Goal: Communication & Community: Answer question/provide support

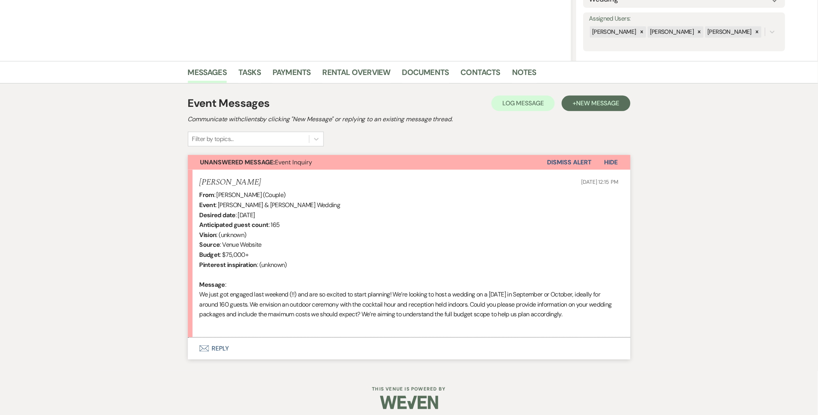
click at [225, 348] on button "Envelope Reply" at bounding box center [409, 348] width 443 height 22
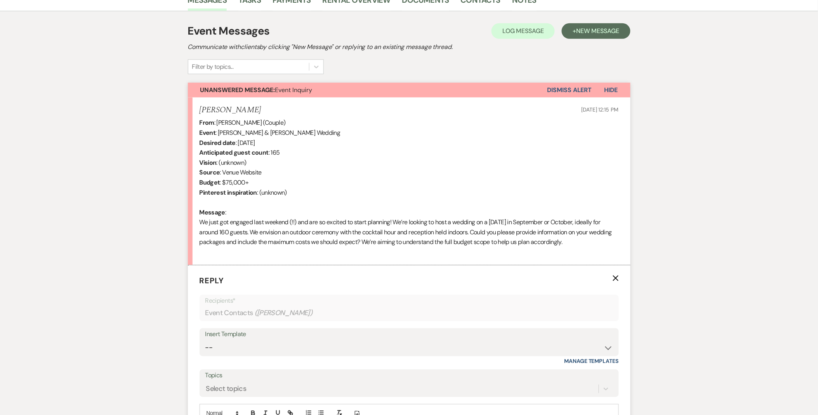
scroll to position [263, 0]
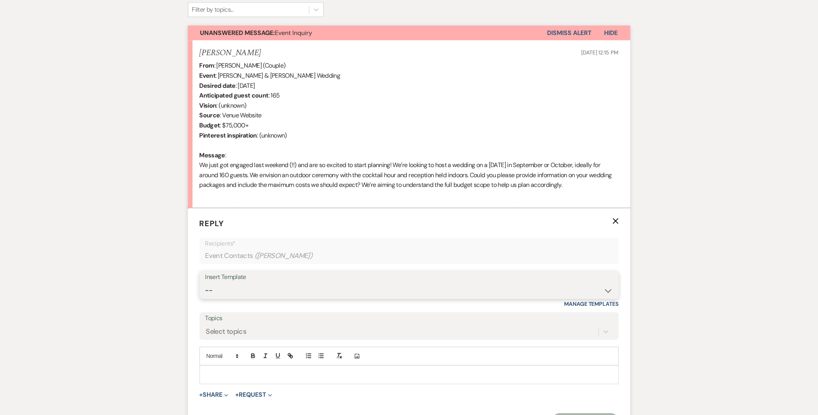
click at [270, 291] on select "-- Weven Planning Portal Introduction (Booked Events) Initial Inquiry Response …" at bounding box center [409, 290] width 408 height 15
select select "5515"
click at [205, 283] on select "-- Weven Planning Portal Introduction (Booked Events) Initial Inquiry Response …" at bounding box center [409, 290] width 408 height 15
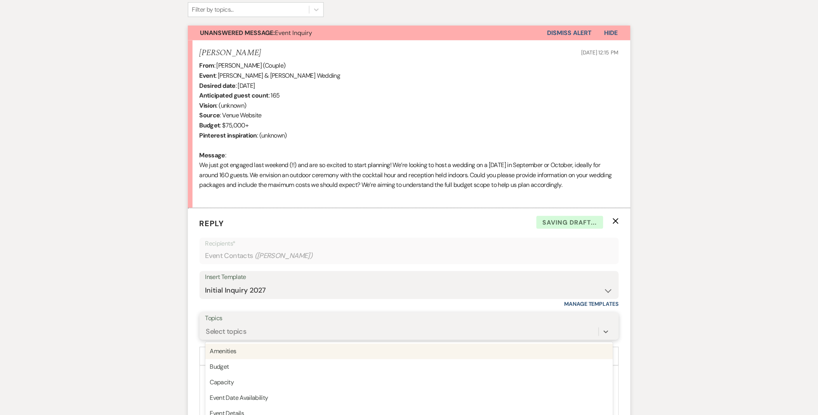
click at [267, 326] on div "option Amenities focused, 1 of 20. 20 results available. Use Up and Down to cho…" at bounding box center [409, 331] width 408 height 15
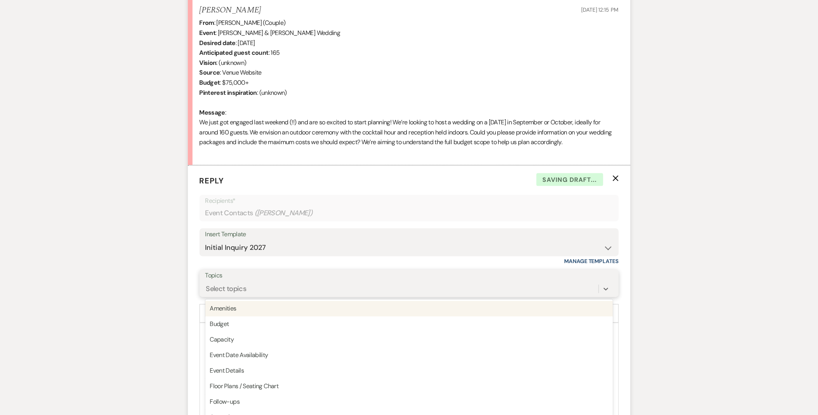
scroll to position [310, 0]
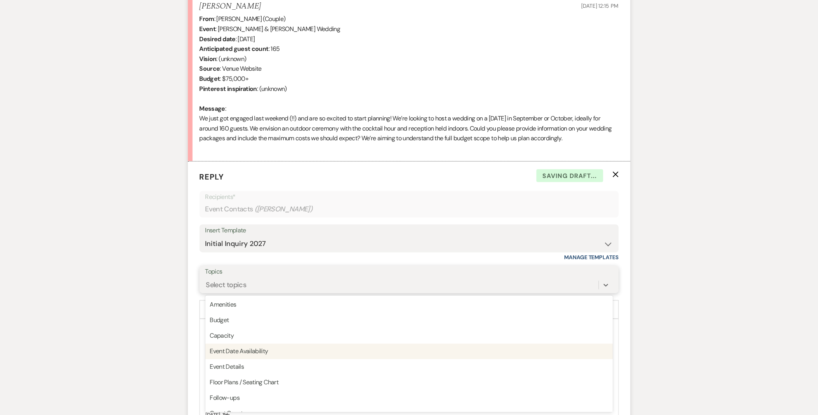
click at [273, 355] on div "Event Date Availability" at bounding box center [409, 352] width 408 height 16
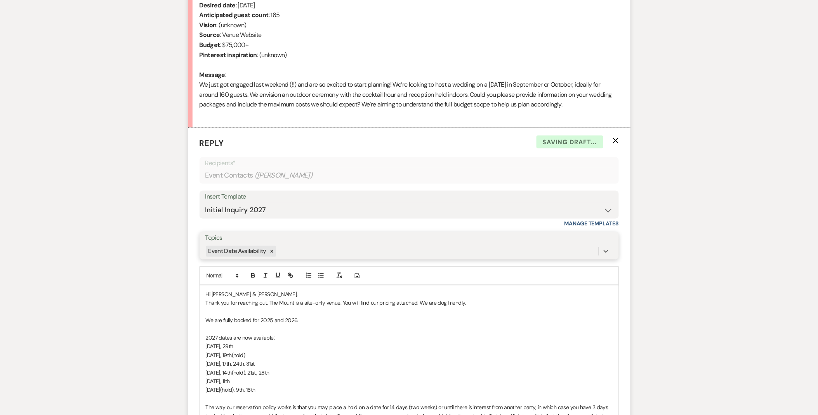
scroll to position [396, 0]
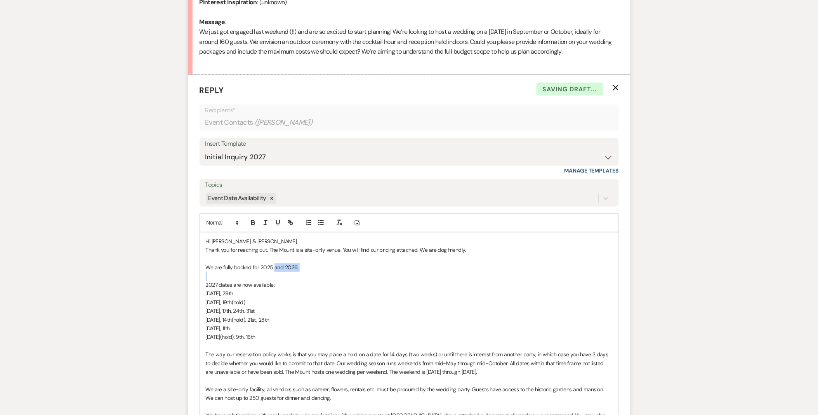
drag, startPoint x: 274, startPoint y: 269, endPoint x: 328, endPoint y: 278, distance: 53.9
click at [328, 278] on div "Hi Zachary & Sydnie, Thank you for reaching out. The Mount is a site-only venue…" at bounding box center [409, 416] width 418 height 366
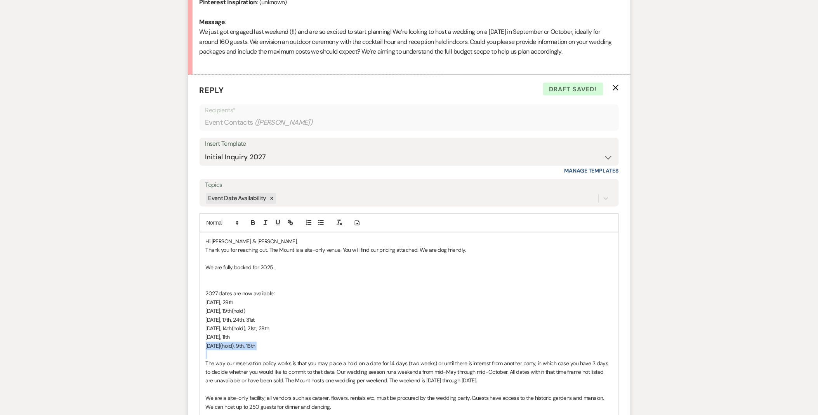
drag, startPoint x: 279, startPoint y: 352, endPoint x: 200, endPoint y: 350, distance: 78.5
click at [200, 350] on div "Hi Zachary & Sydnie, Thank you for reaching out. The Mount is a site-only venue…" at bounding box center [409, 420] width 418 height 374
copy span "[DATE](hold), 9th, 16th"
click at [244, 271] on span "We are fully booked for 2025." at bounding box center [240, 267] width 69 height 7
click at [245, 279] on p at bounding box center [409, 276] width 407 height 9
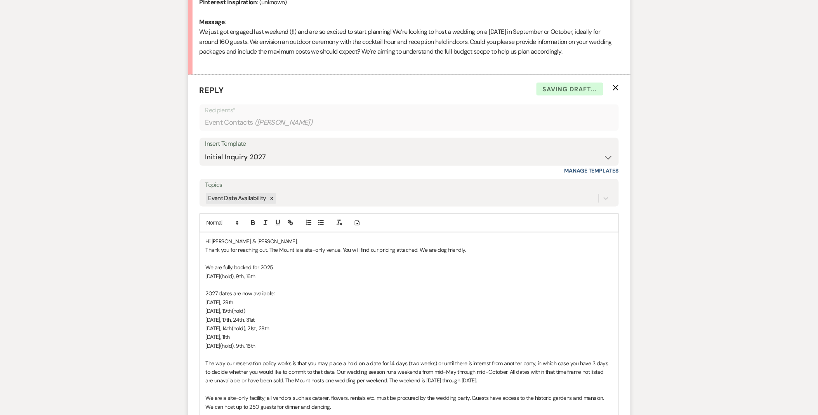
click at [288, 269] on p "We are fully booked for 2025." at bounding box center [409, 267] width 407 height 9
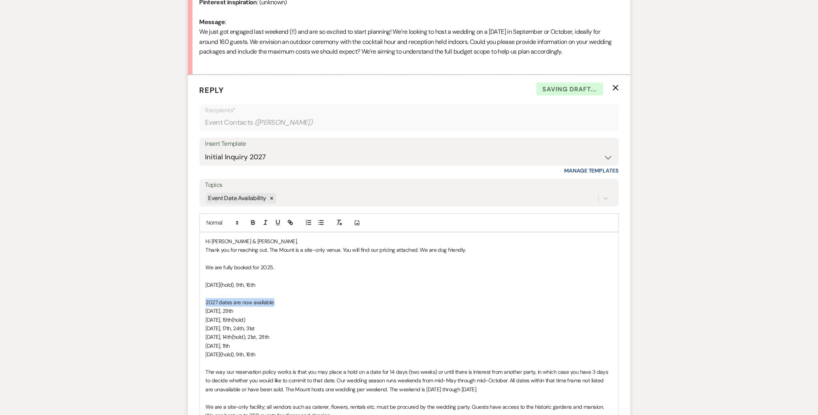
drag, startPoint x: 279, startPoint y: 301, endPoint x: 183, endPoint y: 301, distance: 95.5
click at [183, 301] on div "Messages Tasks Payments Rental Overview Documents Contacts Notes Event Messages…" at bounding box center [409, 263] width 818 height 929
copy span "2027 dates are now available:"
click at [217, 279] on p "﻿" at bounding box center [409, 276] width 407 height 9
click at [306, 265] on p "We are fully booked for 2025." at bounding box center [409, 267] width 407 height 9
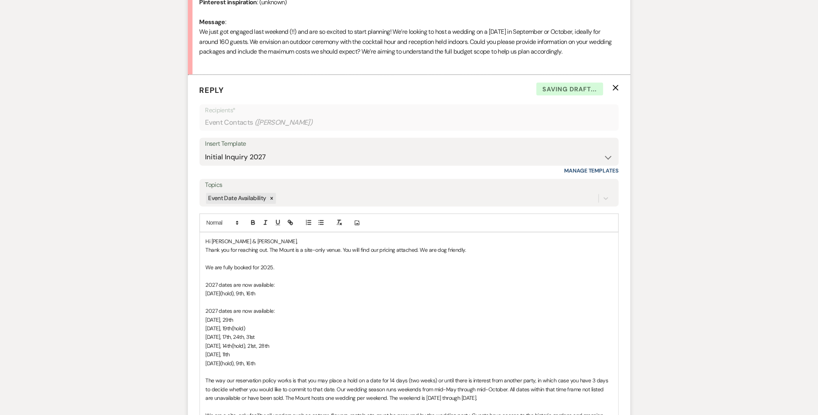
click at [217, 280] on p "﻿" at bounding box center [409, 276] width 407 height 9
click at [215, 289] on p "[DATE](hold), 9th, 16th" at bounding box center [409, 293] width 407 height 9
click at [255, 290] on span "[DATE](hold), 9th, 16th" at bounding box center [231, 293] width 50 height 7
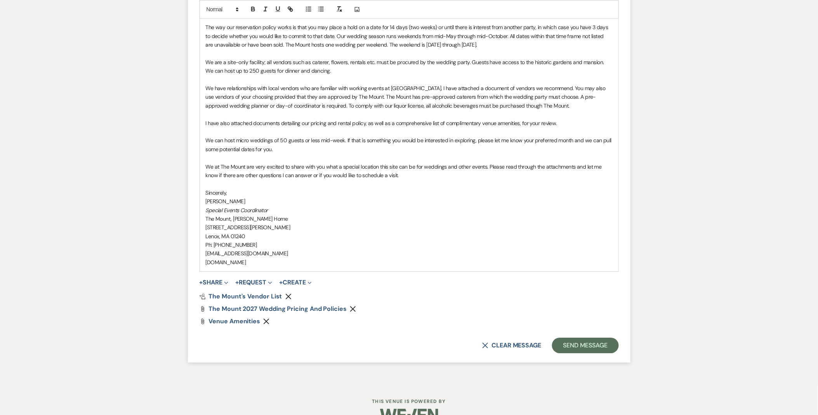
scroll to position [767, 0]
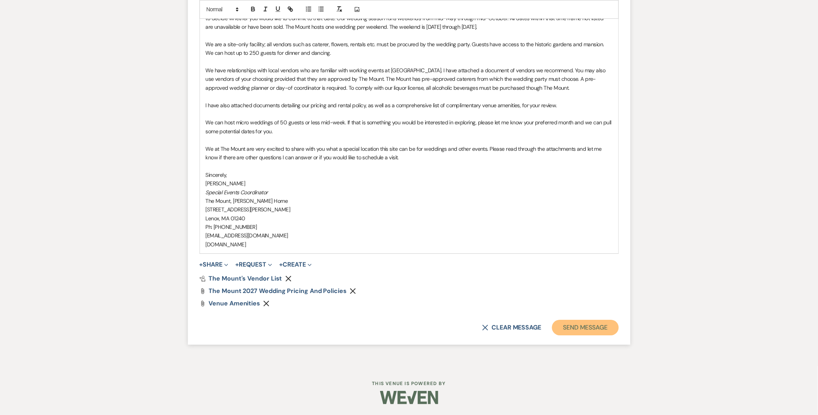
click at [572, 321] on button "Send Message" at bounding box center [585, 327] width 66 height 16
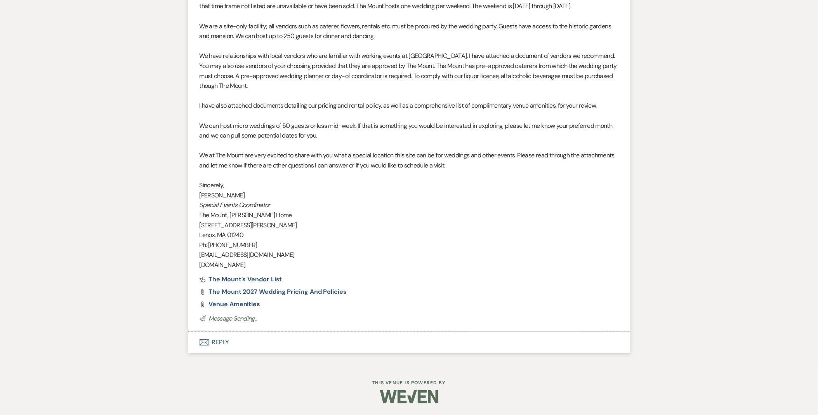
scroll to position [690, 0]
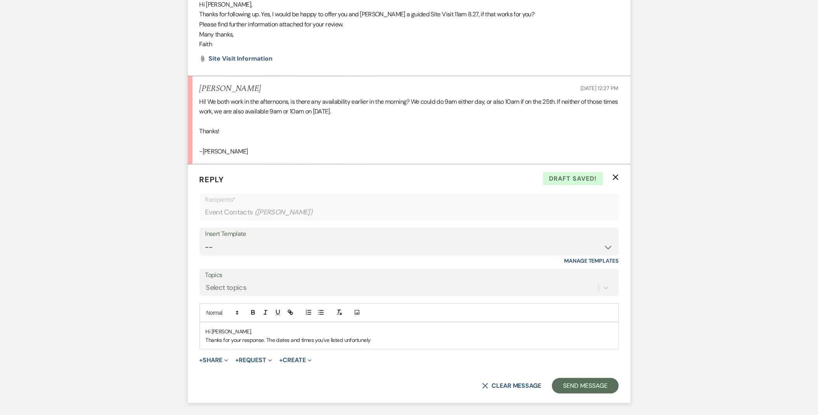
drag, startPoint x: 365, startPoint y: 340, endPoint x: 399, endPoint y: 335, distance: 34.5
click at [472, 362] on div "+ Share Expand Doc Upload Documents Add Photo Images Pref Vendors Preferred ven…" at bounding box center [409, 359] width 419 height 9
click at [392, 339] on p "Thanks for your response. The dates and times you've listed unfortunely" at bounding box center [409, 339] width 407 height 9
click at [476, 345] on div "Hi Emily, Thanks for your response. The dates and times you've listed unfortuna…" at bounding box center [409, 335] width 418 height 27
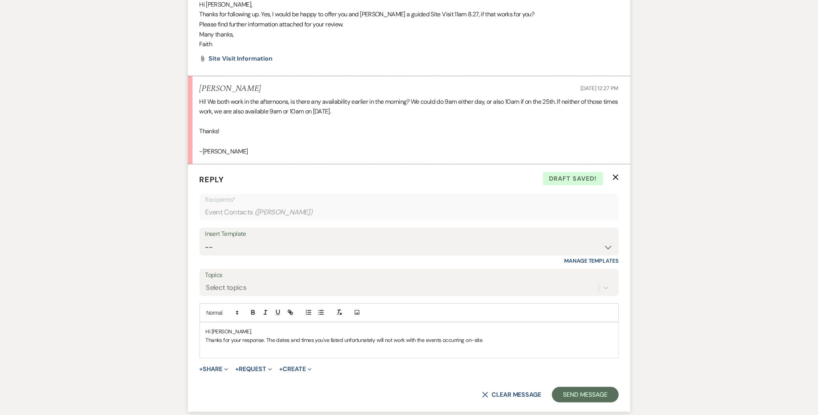
click at [495, 335] on p "Hi [PERSON_NAME]," at bounding box center [409, 331] width 407 height 9
click at [492, 344] on p at bounding box center [409, 348] width 407 height 9
click at [494, 340] on p "Thanks for your response. The dates and times you've listed unfortunately will …" at bounding box center [409, 339] width 407 height 9
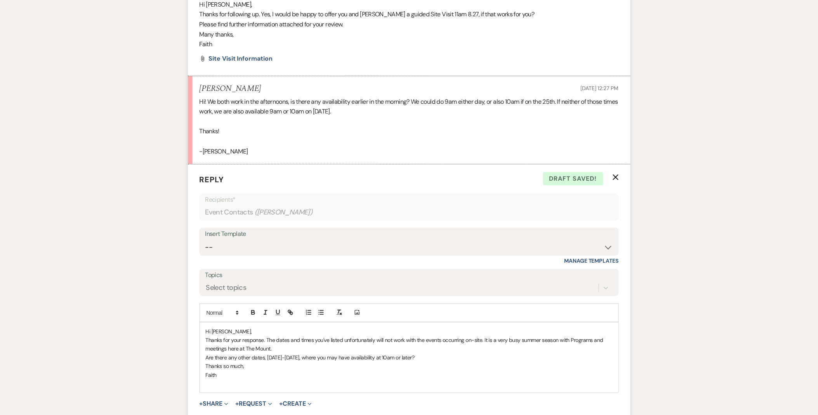
click at [420, 340] on p "Thanks for your response. The dates and times you've listed unfortunately will …" at bounding box center [409, 343] width 407 height 17
click at [472, 342] on p "Thanks for your response. The dates and times you've listed unfortunately will …" at bounding box center [409, 343] width 407 height 17
click at [241, 348] on p "Thanks for your response. The dates and times you've listed unfortunately will …" at bounding box center [409, 343] width 407 height 17
click at [351, 352] on p "Thanks for your response. The dates and times you've listed unfortunately will …" at bounding box center [409, 343] width 407 height 17
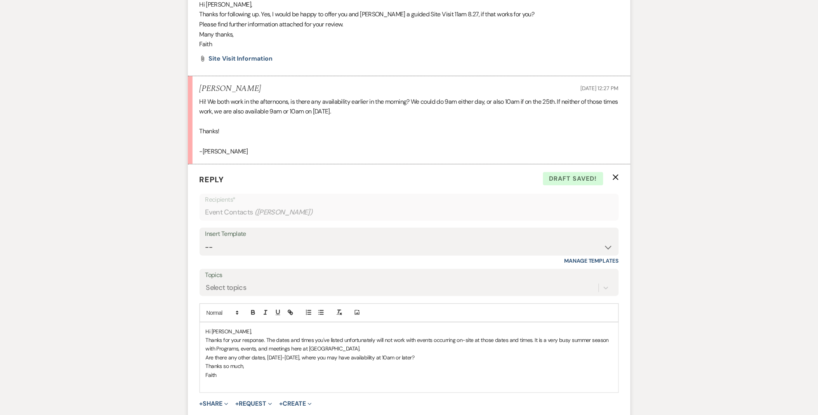
click at [469, 357] on p "Are there any other dates, Tuesday-Friday, where you may have availability at 1…" at bounding box center [409, 357] width 407 height 9
drag, startPoint x: 261, startPoint y: 370, endPoint x: 191, endPoint y: 373, distance: 69.9
click at [191, 373] on form "Reply X Saving draft... Recipients* Event Contacts ( Emily Cofsky ) Insert Temp…" at bounding box center [409, 309] width 443 height 291
click at [236, 390] on p at bounding box center [409, 391] width 407 height 9
drag, startPoint x: 252, startPoint y: 376, endPoint x: 204, endPoint y: 374, distance: 48.5
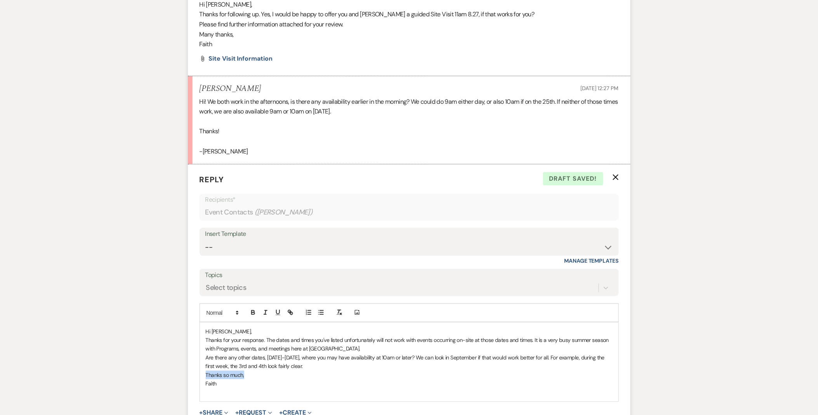
click at [204, 374] on div "Hi Emily, Thanks for your response. The dates and times you've listed unfortuna…" at bounding box center [409, 361] width 418 height 79
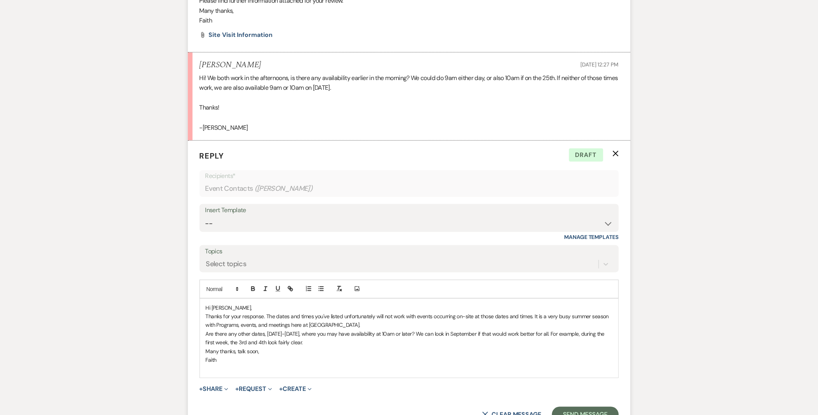
scroll to position [1131, 0]
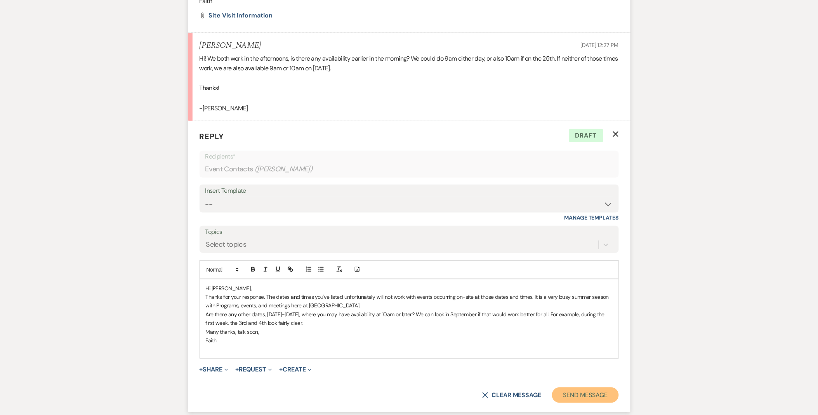
click at [566, 395] on button "Send Message" at bounding box center [585, 395] width 66 height 16
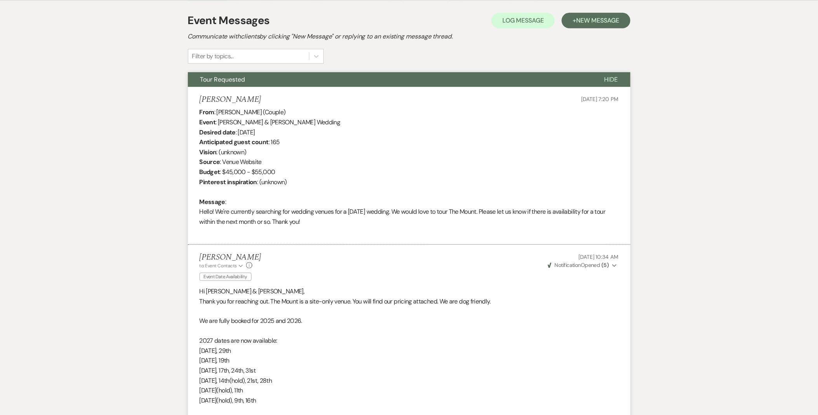
scroll to position [0, 0]
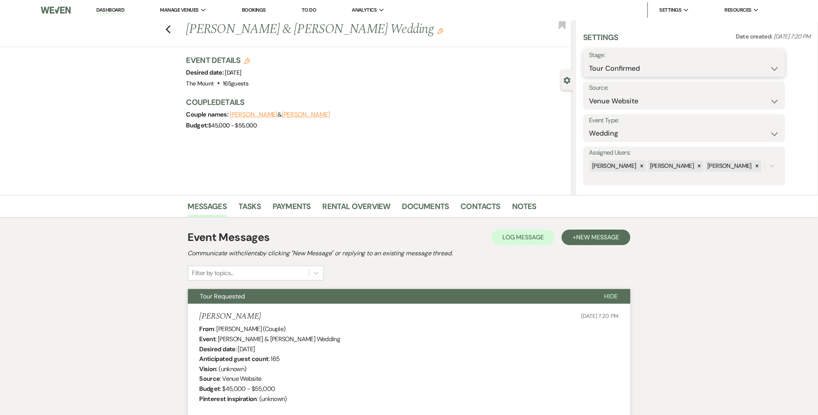
click at [609, 61] on select "Inquiry Follow Up Tour Requested Tour Confirmed Toured Proposal Sent Booked Lost" at bounding box center [684, 68] width 190 height 15
select select "2"
click at [589, 61] on select "Inquiry Follow Up Tour Requested Tour Confirmed Toured Proposal Sent Booked Lost" at bounding box center [684, 68] width 190 height 15
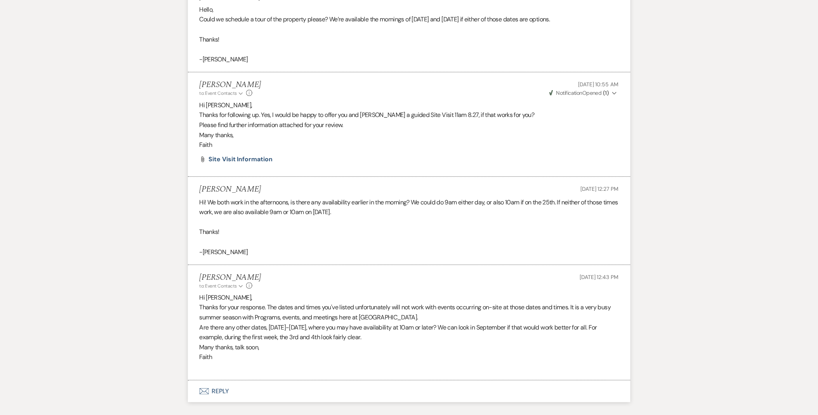
scroll to position [1036, 0]
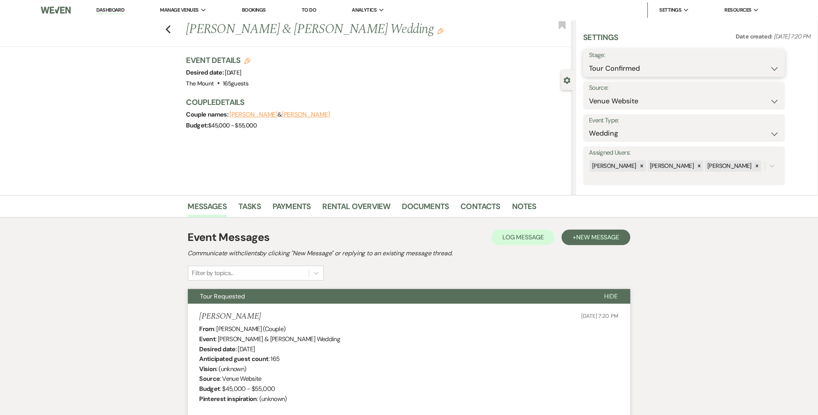
click at [676, 67] on select "Inquiry Follow Up Tour Requested Tour Confirmed Toured Proposal Sent Booked Lost" at bounding box center [684, 68] width 190 height 15
select select "2"
click at [589, 61] on select "Inquiry Follow Up Tour Requested Tour Confirmed Toured Proposal Sent Booked Lost" at bounding box center [684, 68] width 190 height 15
click at [766, 63] on button "Save" at bounding box center [763, 63] width 44 height 16
click at [104, 7] on link "Dashboard" at bounding box center [110, 10] width 28 height 7
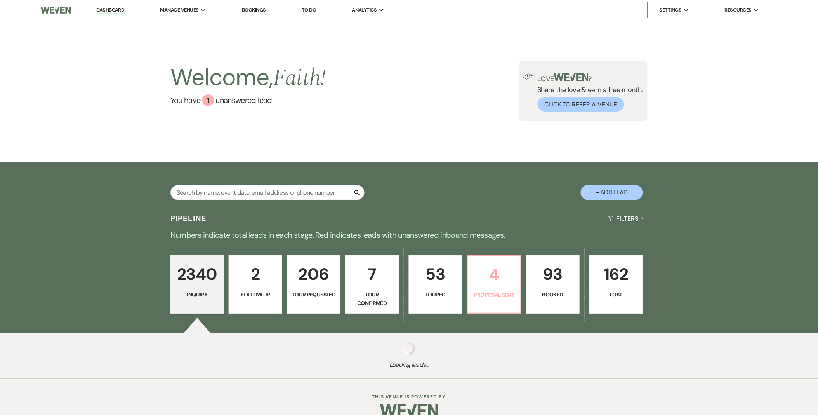
click at [497, 279] on p "4" at bounding box center [493, 274] width 43 height 26
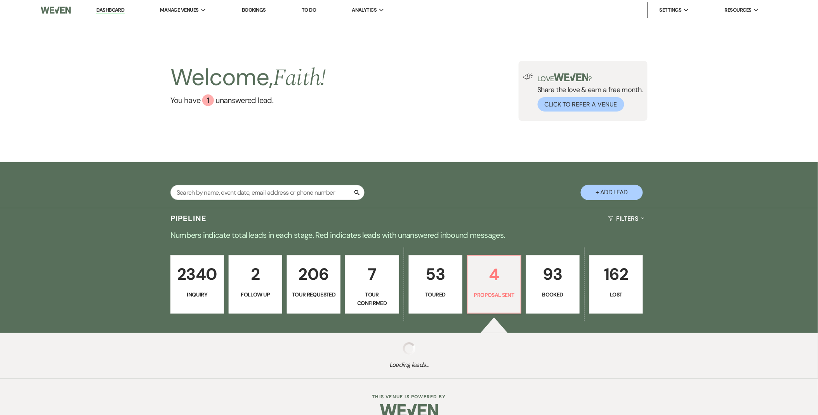
select select "6"
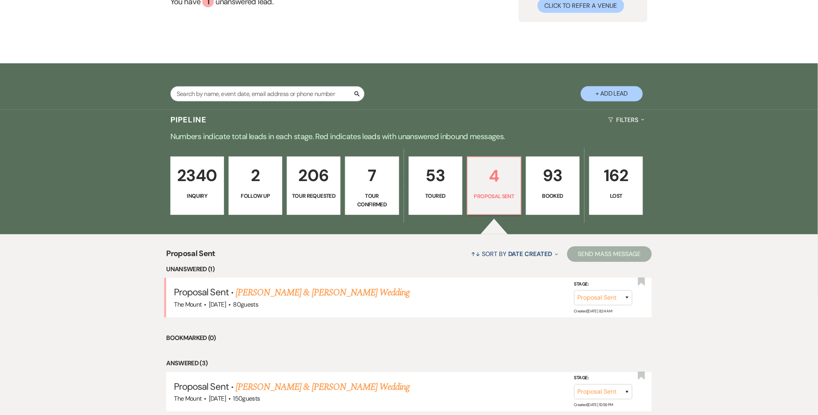
scroll to position [129, 0]
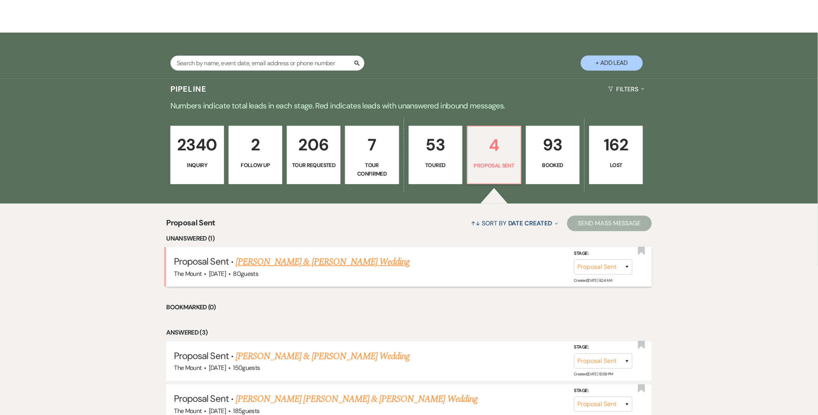
click at [354, 262] on link "[PERSON_NAME] & [PERSON_NAME] Wedding" at bounding box center [323, 262] width 174 height 14
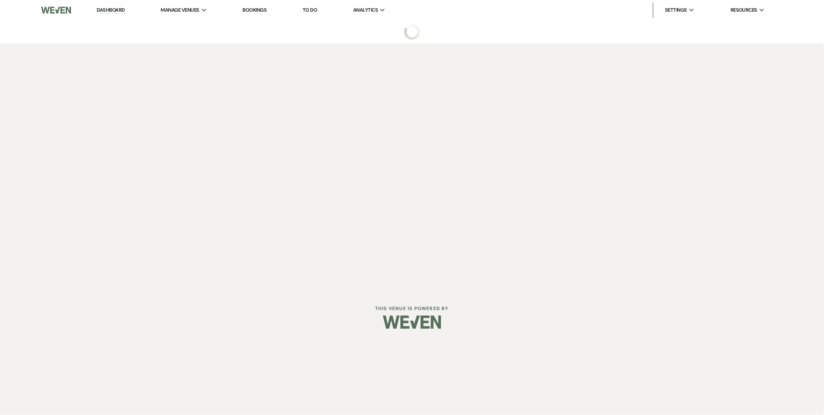
select select "6"
select select "5"
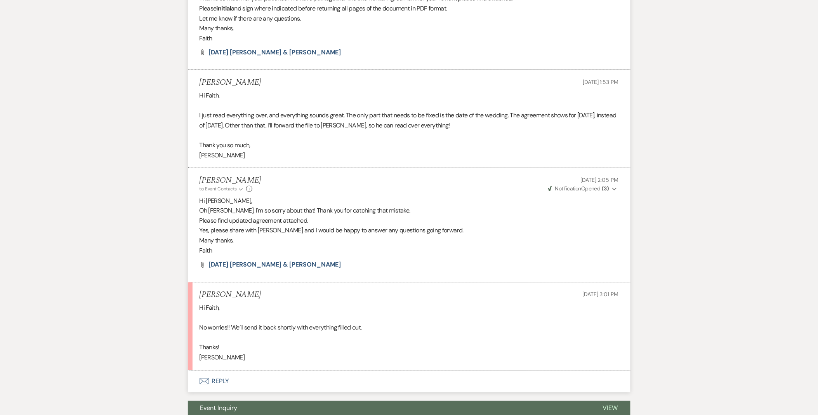
scroll to position [437, 0]
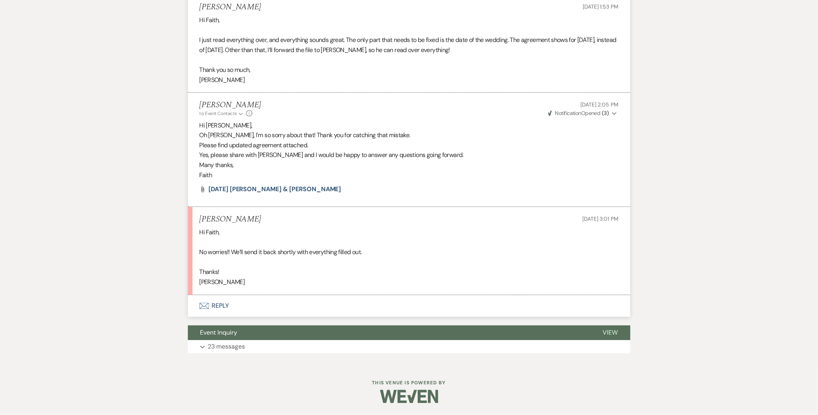
click at [613, 111] on icon "Expand" at bounding box center [614, 113] width 5 height 5
drag, startPoint x: 612, startPoint y: 111, endPoint x: 425, endPoint y: 137, distance: 189.3
click at [612, 116] on button "Weven Check Notification Opened ( 3 ) Collapse" at bounding box center [583, 113] width 72 height 8
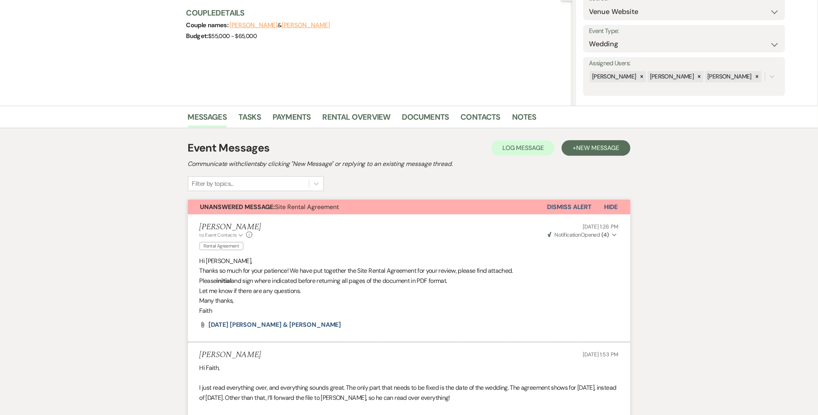
scroll to position [0, 0]
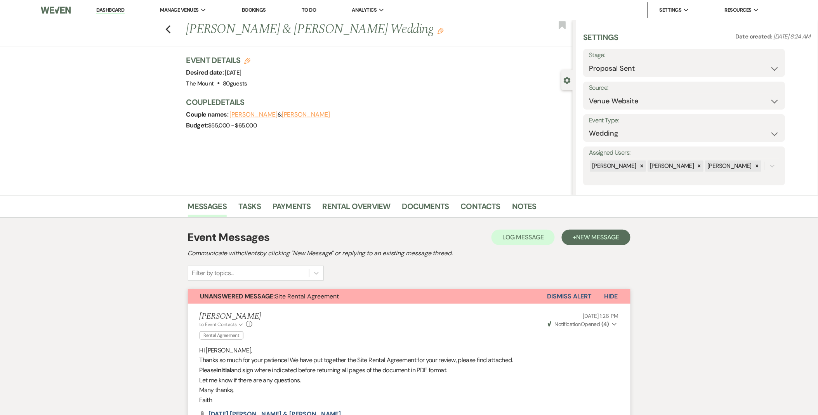
click at [580, 295] on button "Dismiss Alert" at bounding box center [569, 296] width 45 height 15
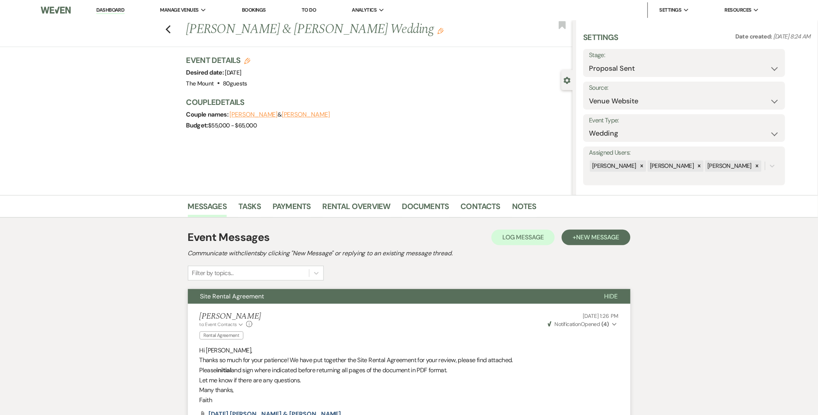
click at [116, 6] on li "Dashboard" at bounding box center [110, 10] width 36 height 16
click at [118, 13] on link "Dashboard" at bounding box center [110, 10] width 28 height 7
